Goal: Transaction & Acquisition: Download file/media

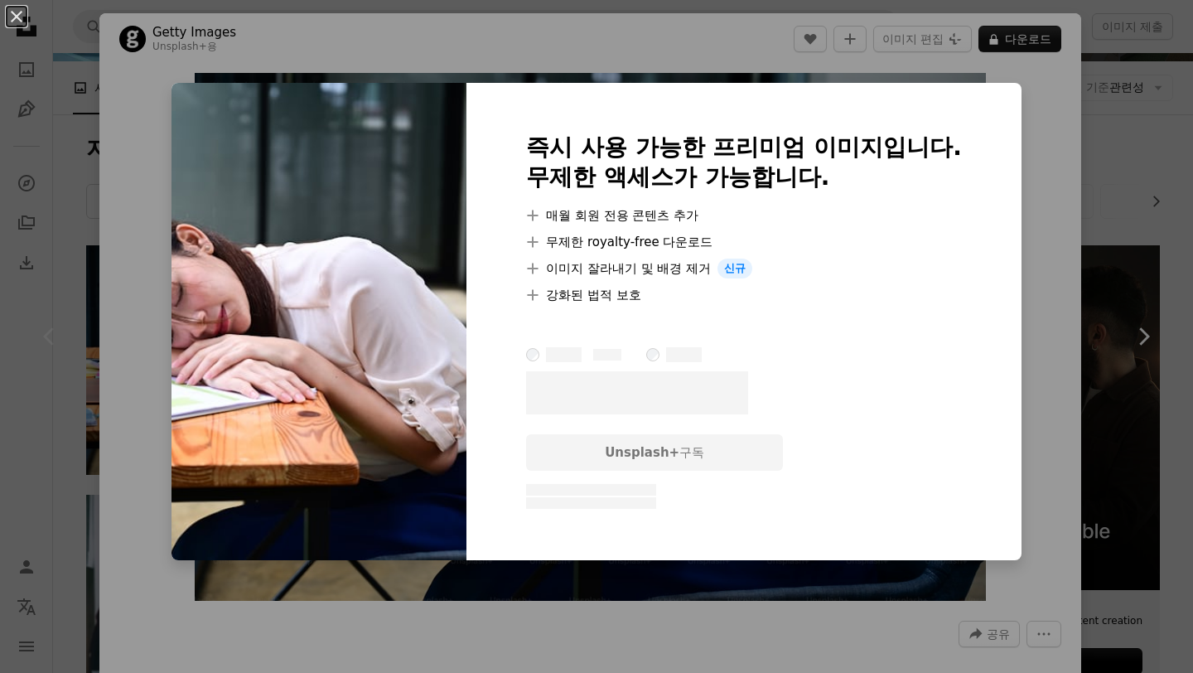
scroll to position [0, 143]
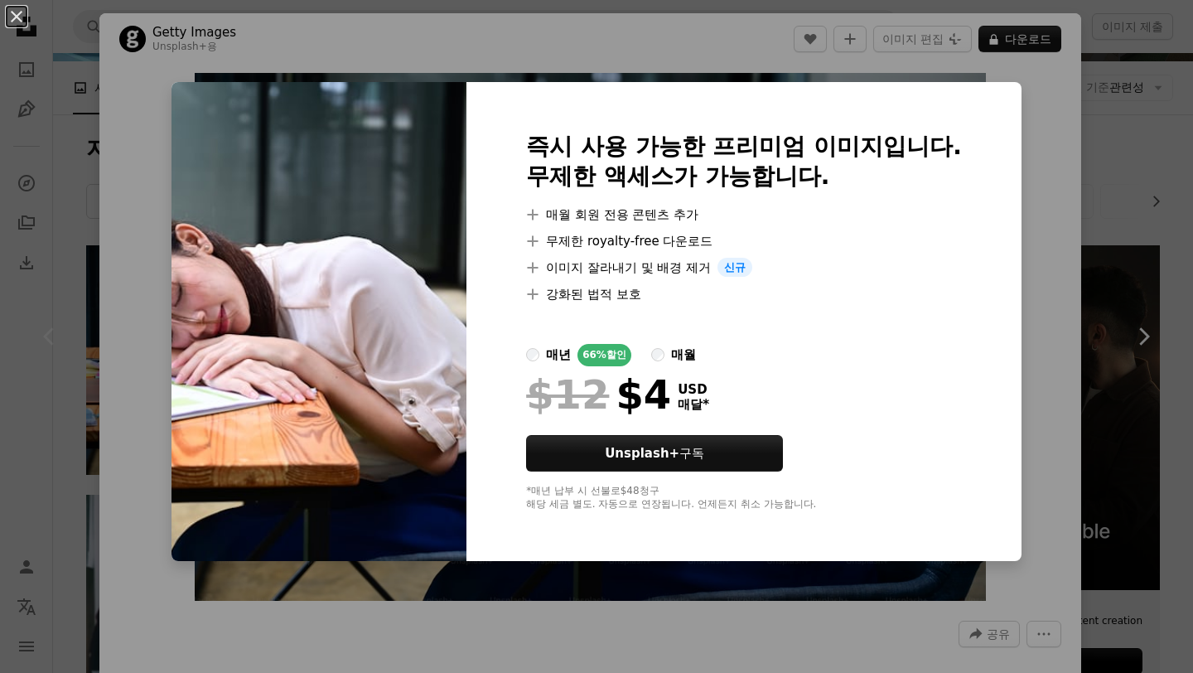
click at [991, 506] on div "An X shape 즉시 사용 가능한 프리미엄 이미지입니다. 무제한 액세스가 가능합니다. A plus sign 매월 회원 전용 콘텐츠 추가 A…" at bounding box center [596, 336] width 1193 height 673
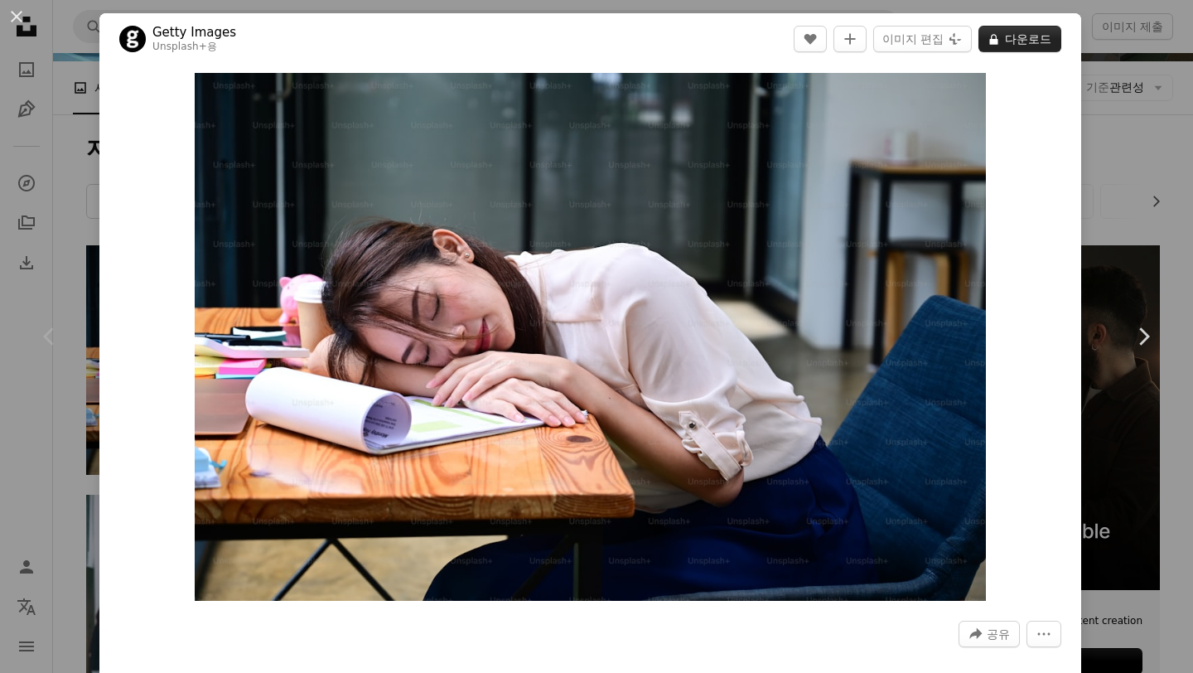
click at [1013, 51] on button "A lock 다운로드" at bounding box center [1020, 39] width 83 height 27
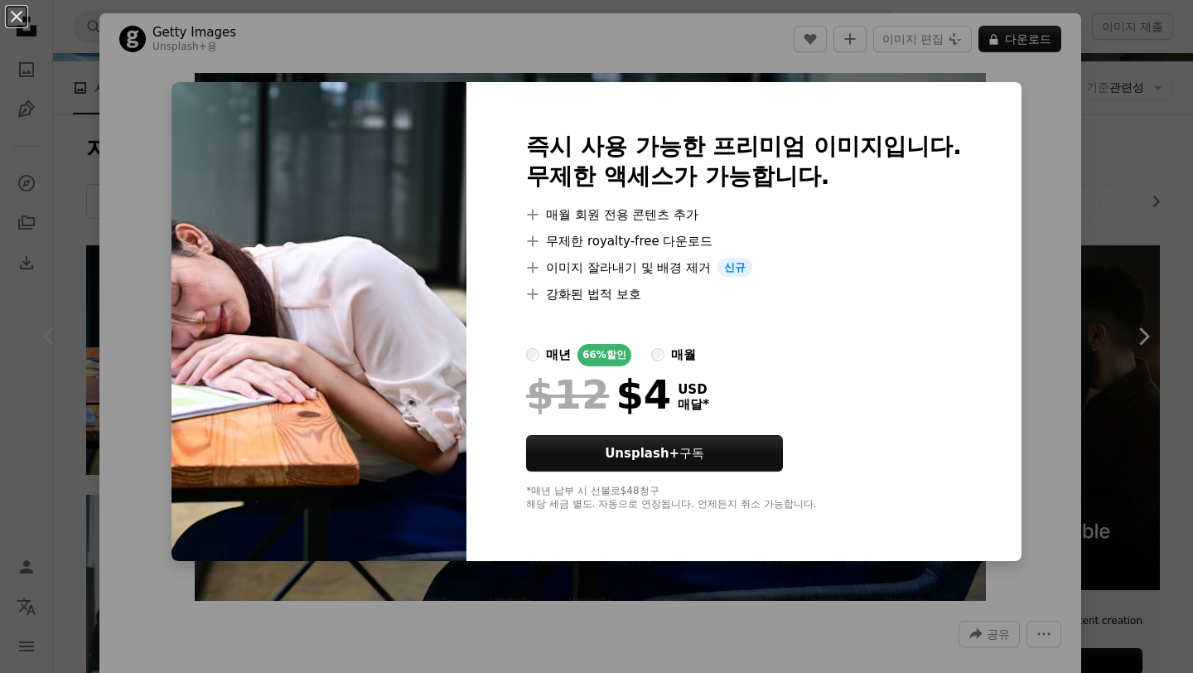
click at [978, 250] on div "즉시 사용 가능한 프리미엄 이미지입니다. 무제한 액세스가 가능합니다. A plus sign 매월 회원 전용 콘텐츠 추가 A plus sign …" at bounding box center [744, 322] width 555 height 480
click at [1030, 352] on div "An X shape 즉시 사용 가능한 프리미엄 이미지입니다. 무제한 액세스가 가능합니다. A plus sign 매월 회원 전용 콘텐츠 추가 A…" at bounding box center [596, 336] width 1193 height 673
